Goal: Task Accomplishment & Management: Use online tool/utility

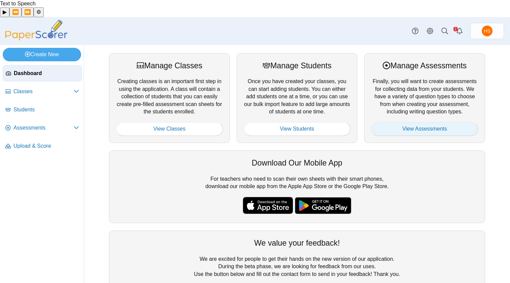
click at [426, 122] on link "View Assessments" at bounding box center [424, 128] width 107 height 13
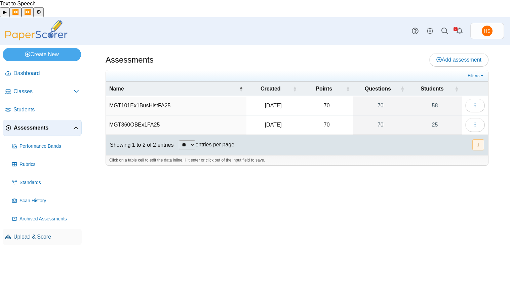
click at [48, 233] on span "Upload & Score" at bounding box center [46, 236] width 66 height 7
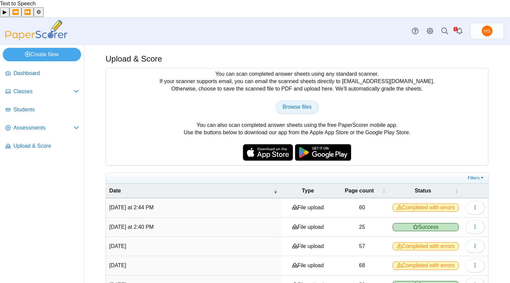
click at [290, 104] on span "Browse files" at bounding box center [297, 107] width 29 height 6
type input "**********"
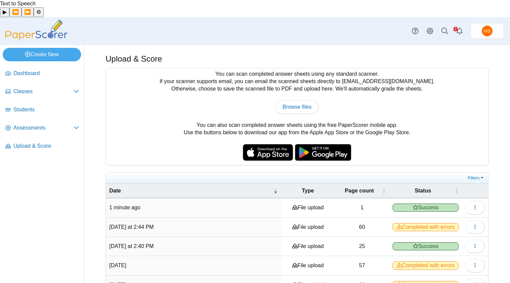
click at [413, 205] on use at bounding box center [415, 207] width 5 height 5
click at [473, 205] on icon "button" at bounding box center [475, 207] width 5 height 5
click at [453, 208] on link "View scanned pages" at bounding box center [439, 205] width 81 height 10
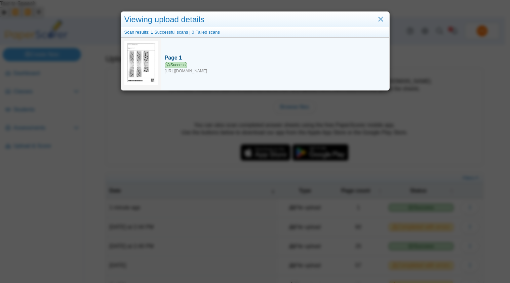
click at [182, 66] on span "Success" at bounding box center [176, 65] width 23 height 6
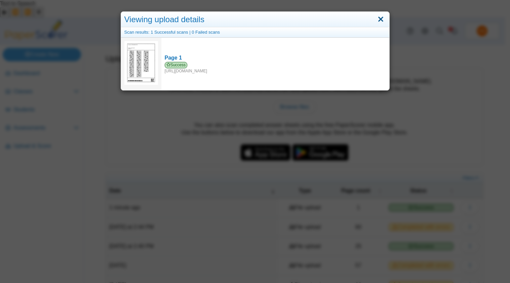
click at [378, 17] on link "Close" at bounding box center [381, 19] width 10 height 11
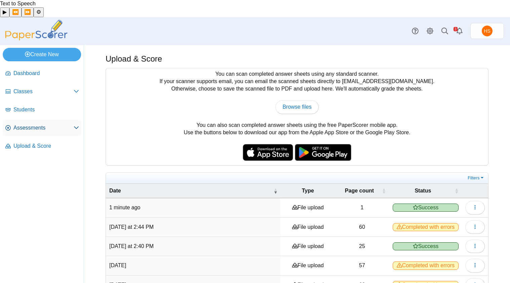
click at [31, 124] on span "Assessments" at bounding box center [43, 127] width 60 height 7
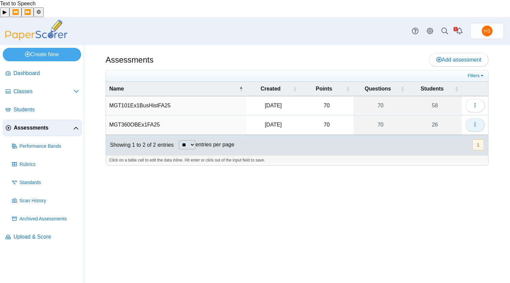
click at [473, 122] on icon "button" at bounding box center [475, 125] width 5 height 6
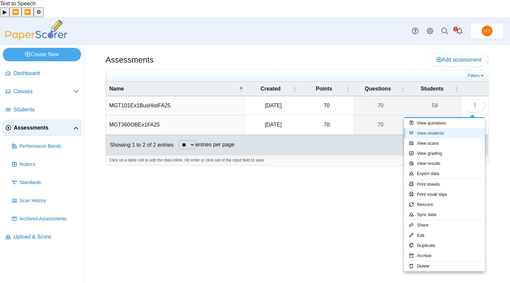
click at [434, 138] on link "View students" at bounding box center [444, 133] width 81 height 10
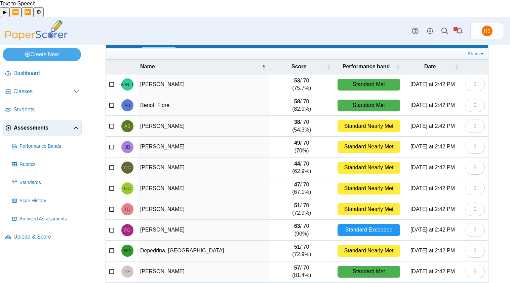
scroll to position [52, 0]
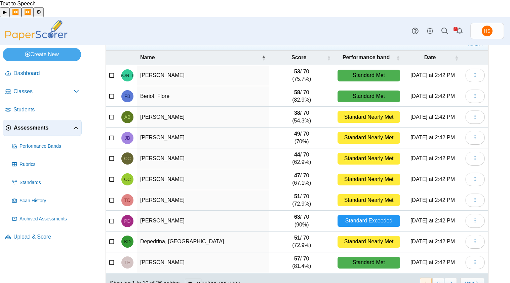
click at [201, 278] on select "** ** ** ***" at bounding box center [193, 282] width 16 height 9
select select "**"
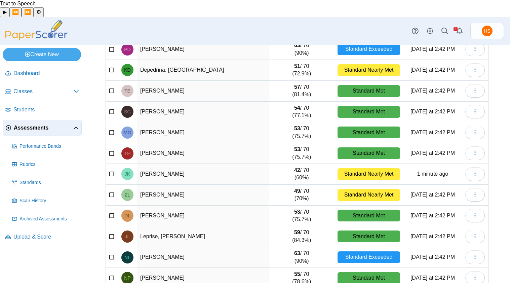
scroll to position [234, 0]
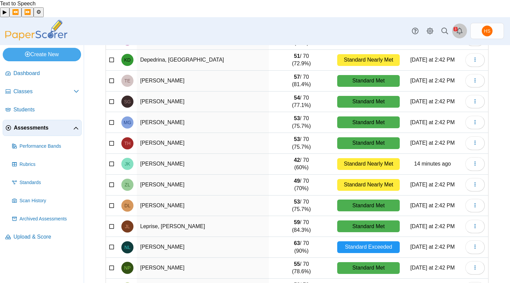
click at [455, 24] on link "Alerts" at bounding box center [459, 31] width 15 height 15
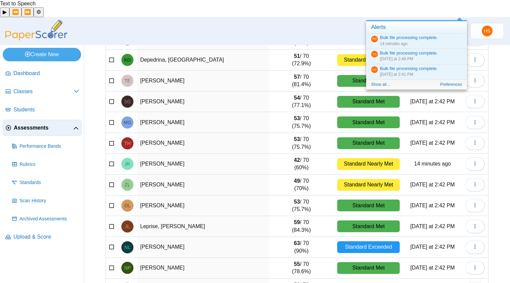
click at [413, 28] on icon at bounding box center [415, 31] width 7 height 7
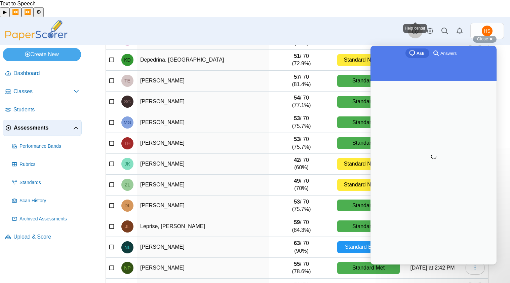
scroll to position [0, 0]
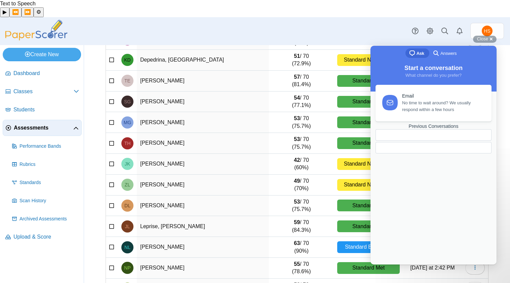
click at [424, 100] on span "No time to wait around? We usually respond within a few hours" at bounding box center [443, 106] width 82 height 13
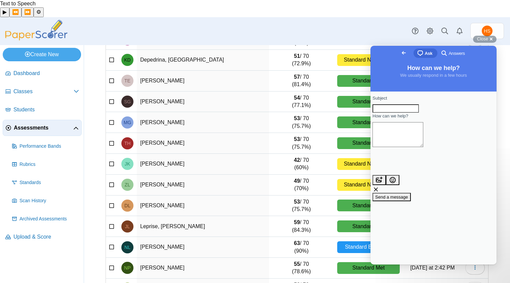
click at [407, 112] on input "Subject" at bounding box center [396, 108] width 46 height 9
type input "**********"
click at [414, 139] on textarea "How can we help?" at bounding box center [398, 134] width 51 height 25
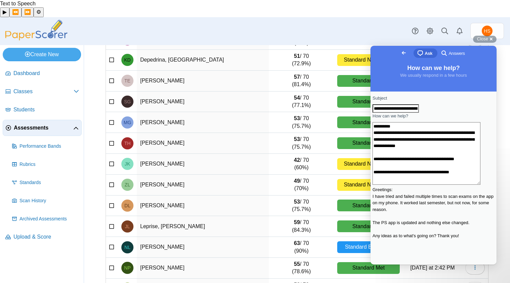
scroll to position [10, 0]
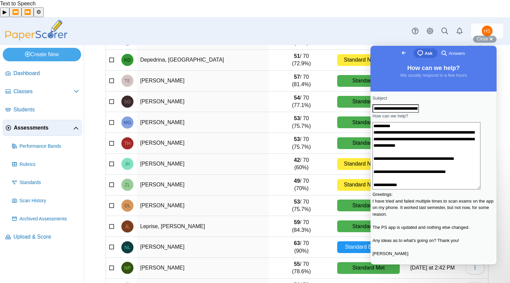
type textarea "**********"
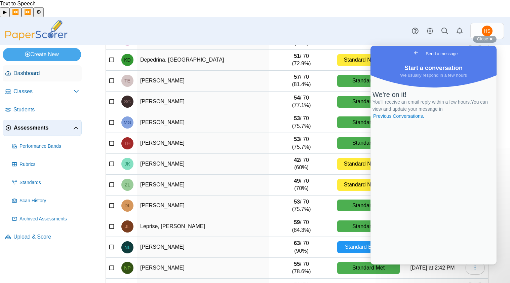
click at [29, 70] on span "Dashboard" at bounding box center [46, 73] width 66 height 7
